Goal: Information Seeking & Learning: Learn about a topic

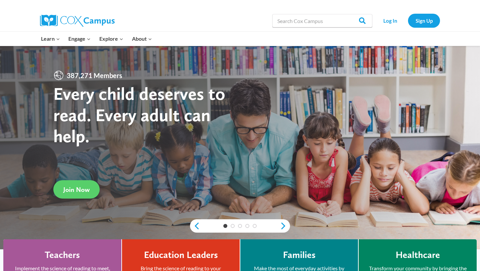
click at [248, 37] on div "Learn Expand PK-5 Structured Literacy Program En español Early Care and Learnin…" at bounding box center [168, 39] width 263 height 14
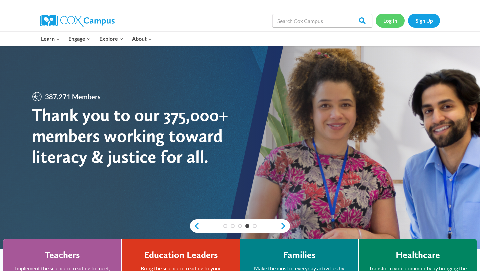
click at [398, 17] on link "Log In" at bounding box center [390, 21] width 29 height 14
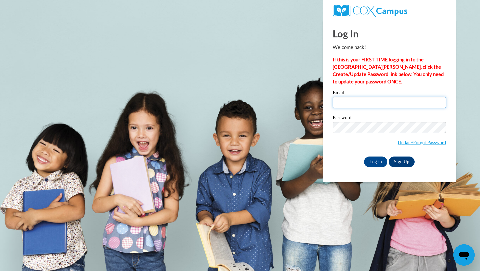
click at [352, 98] on input "Email" at bounding box center [389, 102] width 113 height 11
type input "mjforb6323@ung.edu"
click at [374, 158] on input "Log In" at bounding box center [375, 161] width 23 height 11
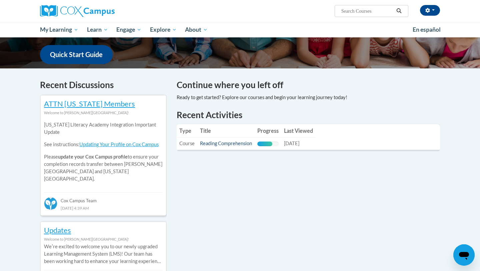
scroll to position [170, 0]
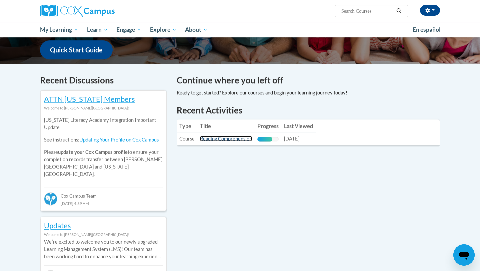
click at [232, 140] on link "Reading Comprehension" at bounding box center [226, 139] width 52 height 6
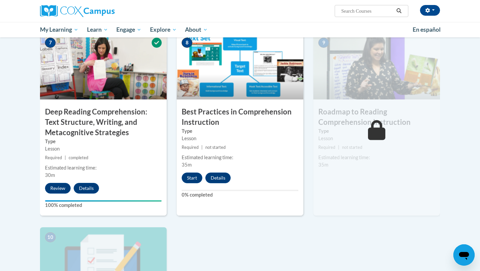
scroll to position [516, 0]
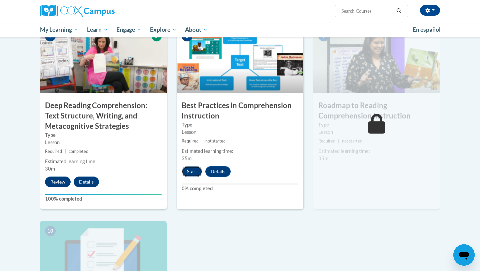
click at [190, 174] on button "Start" at bounding box center [192, 171] width 21 height 11
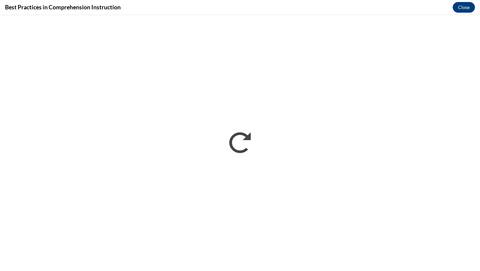
scroll to position [0, 0]
